Goal: Information Seeking & Learning: Learn about a topic

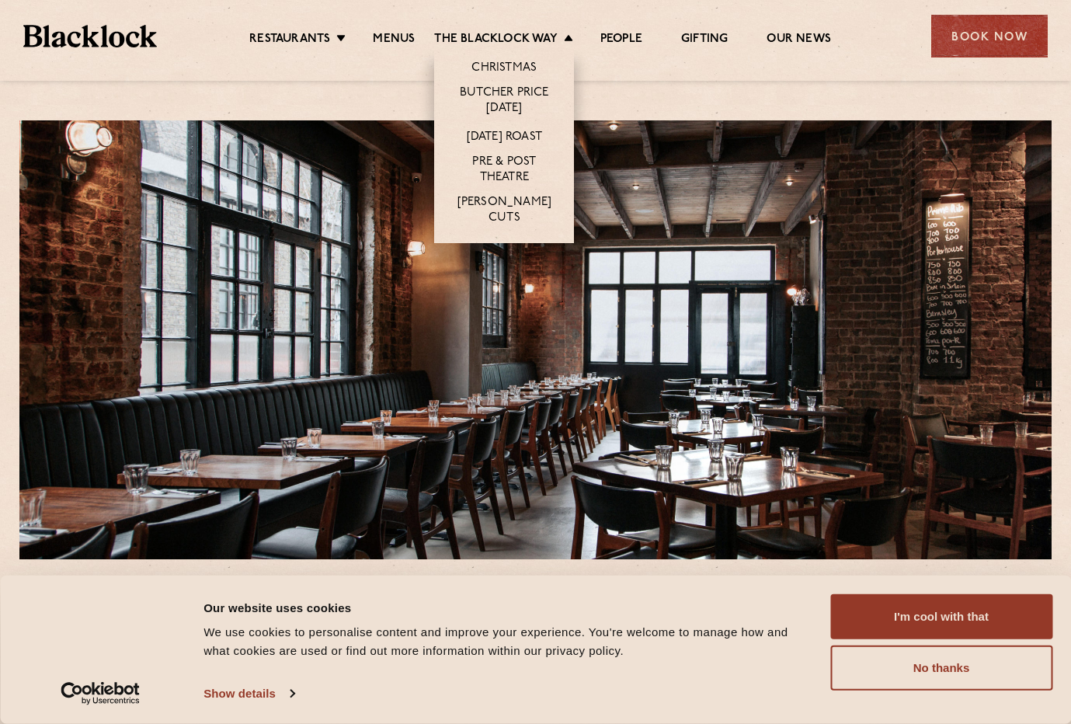
click at [492, 128] on li "[DATE] Roast" at bounding box center [504, 136] width 140 height 29
click at [492, 130] on link "[DATE] Roast" at bounding box center [504, 138] width 75 height 17
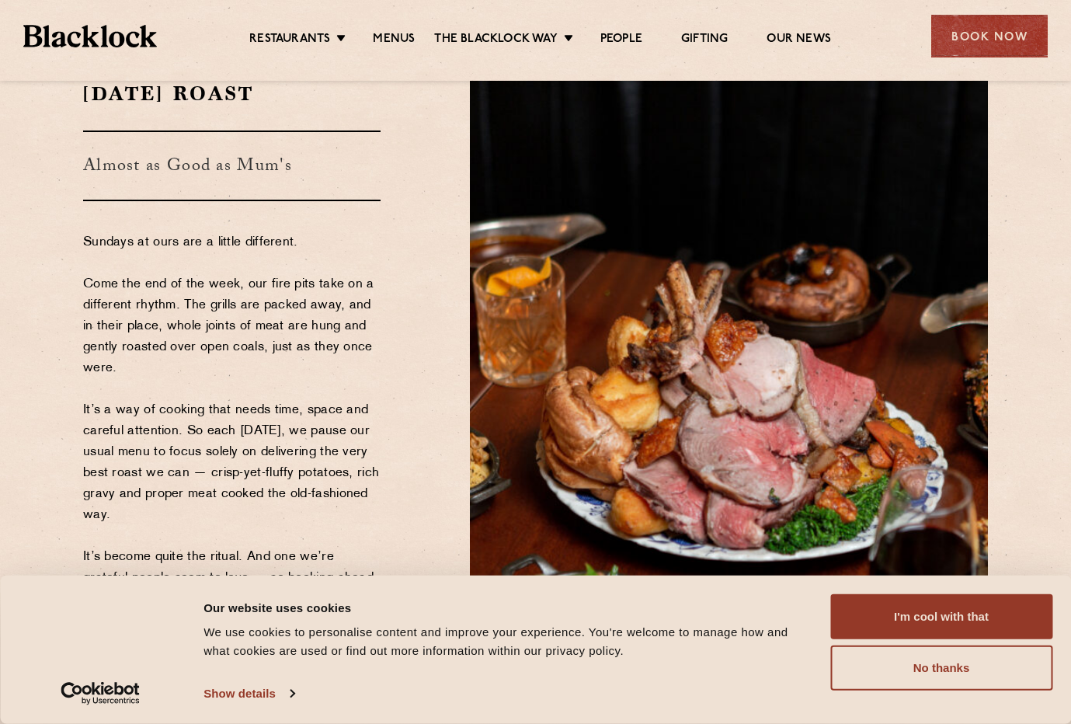
scroll to position [72, 0]
click at [994, 672] on button "No thanks" at bounding box center [941, 667] width 222 height 45
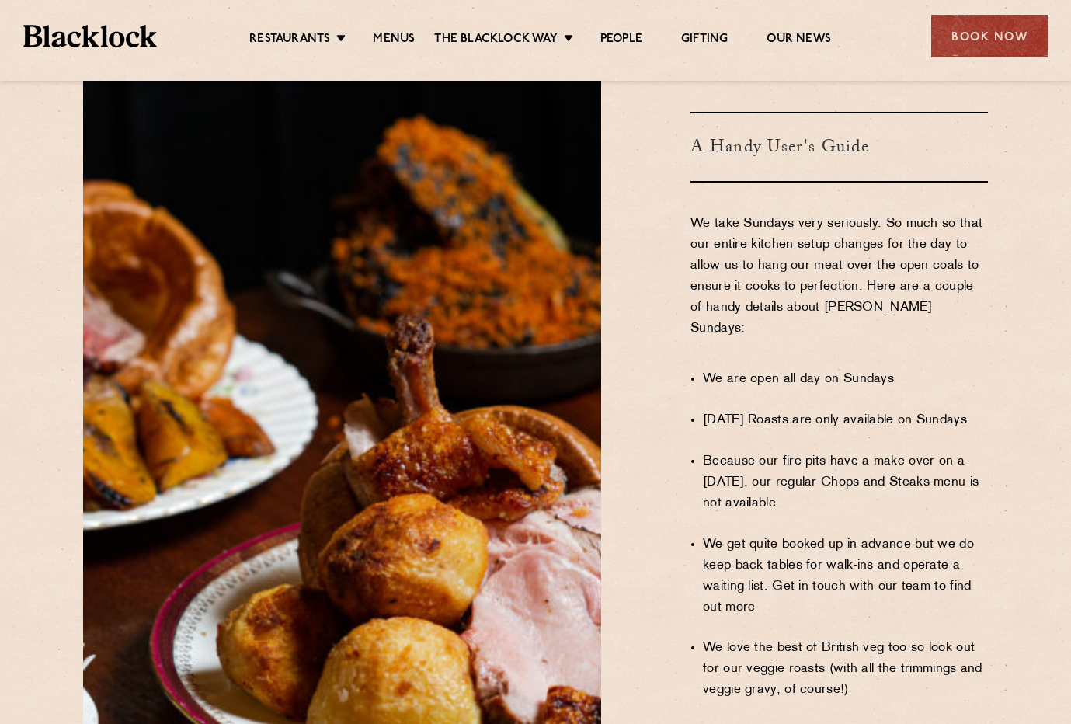
scroll to position [829, 0]
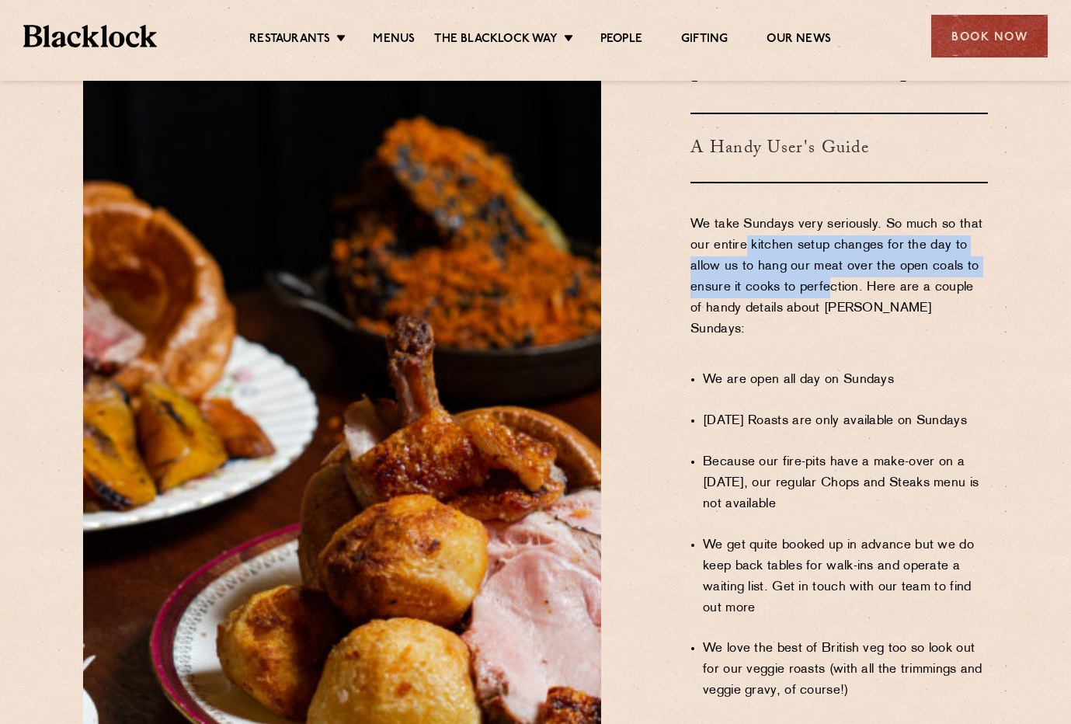
drag, startPoint x: 750, startPoint y: 216, endPoint x: 832, endPoint y: 244, distance: 86.2
click at [826, 240] on p "We take Sundays very seriously. So much so that our entire kitchen setup change…" at bounding box center [838, 287] width 297 height 147
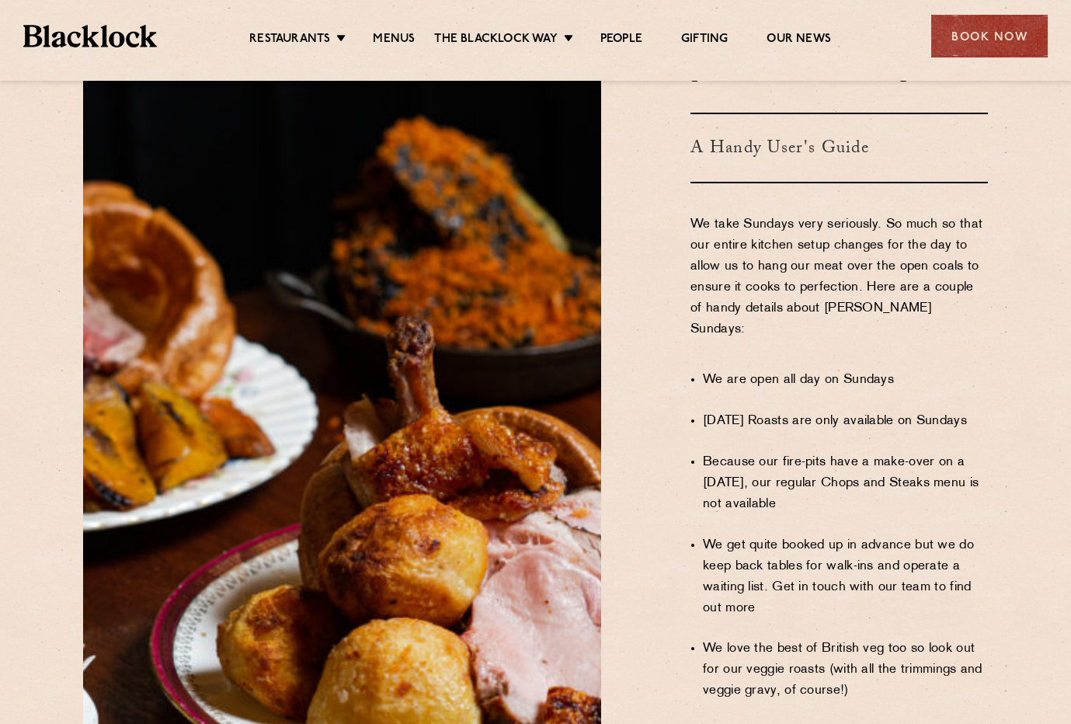
click at [836, 245] on p "We take Sundays very seriously. So much so that our entire kitchen setup change…" at bounding box center [838, 287] width 297 height 147
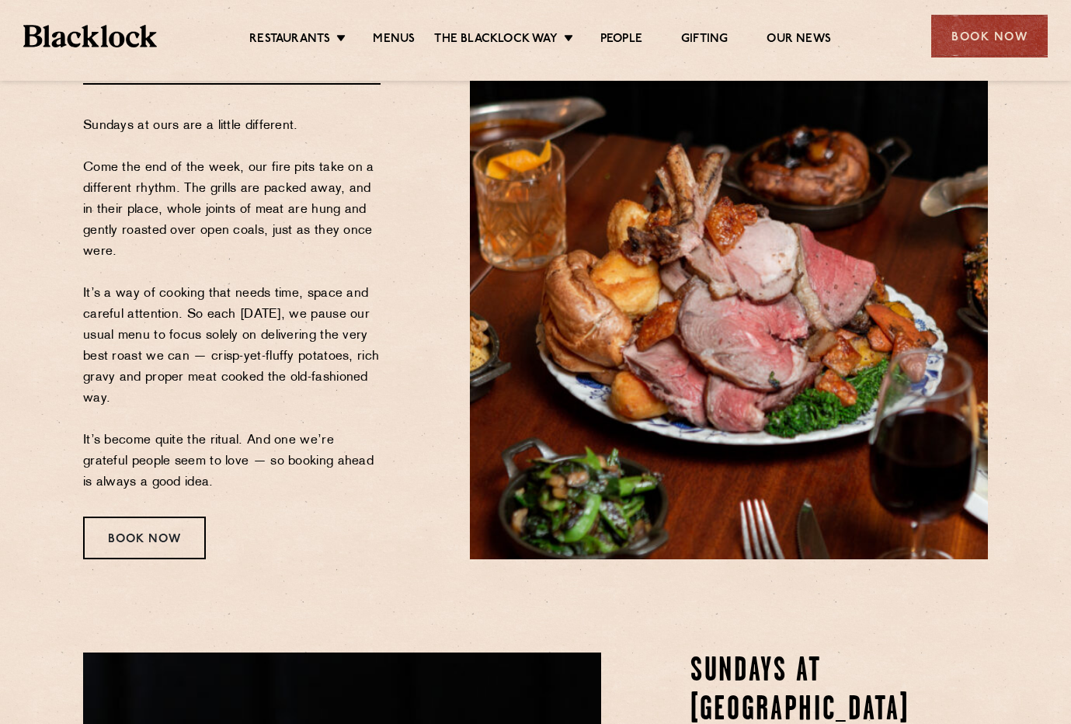
scroll to position [0, 0]
